Goal: Transaction & Acquisition: Download file/media

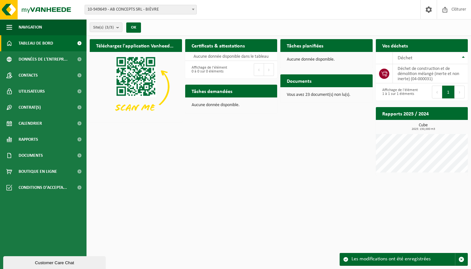
click at [304, 79] on h2 "Documents" at bounding box center [300, 80] width 38 height 13
click at [35, 157] on span "Documents" at bounding box center [31, 156] width 24 height 16
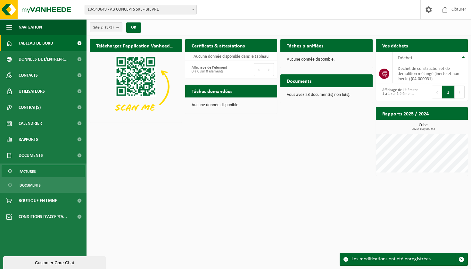
click at [30, 172] on span "Factures" at bounding box center [28, 171] width 16 height 12
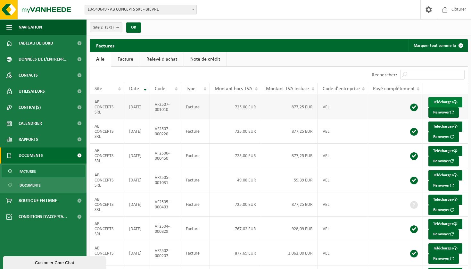
click at [446, 103] on link "Télécharger" at bounding box center [446, 102] width 34 height 10
click at [446, 132] on link "Télécharger" at bounding box center [446, 127] width 34 height 10
click at [448, 156] on link "Télécharger" at bounding box center [446, 151] width 34 height 10
click at [454, 177] on span at bounding box center [456, 175] width 4 height 4
click at [446, 205] on link "Télécharger" at bounding box center [446, 200] width 34 height 10
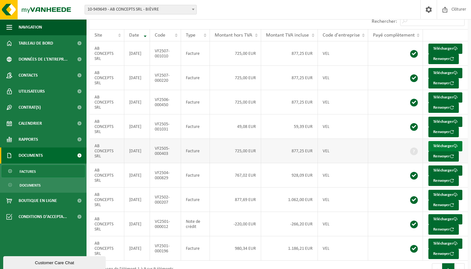
scroll to position [57, 0]
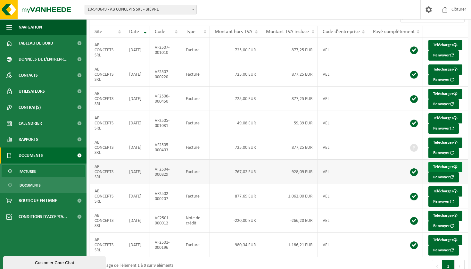
click at [445, 172] on link "Télécharger" at bounding box center [446, 167] width 34 height 10
click at [454, 193] on span at bounding box center [456, 191] width 4 height 4
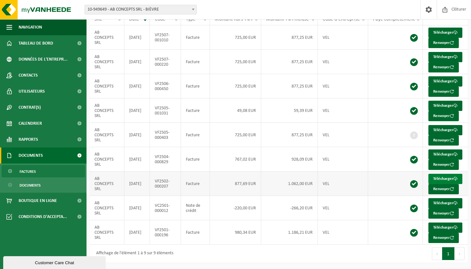
scroll to position [109, 0]
click at [445, 200] on link "Télécharger" at bounding box center [446, 203] width 34 height 10
click at [446, 225] on link "Télécharger" at bounding box center [446, 228] width 34 height 10
